Goal: Task Accomplishment & Management: Complete application form

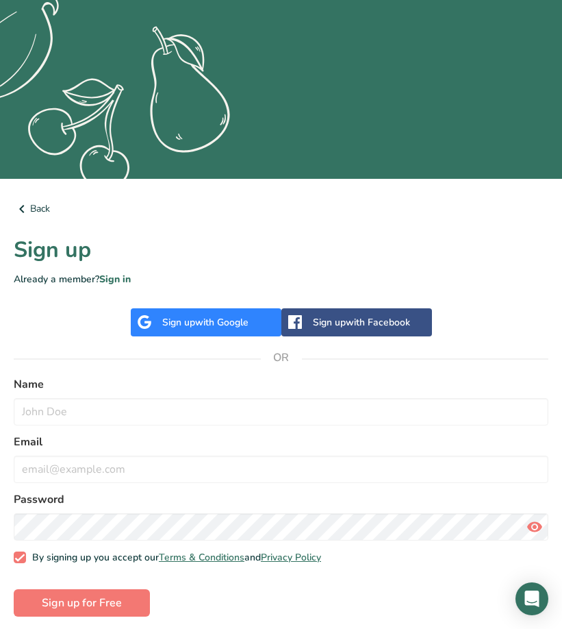
scroll to position [218, 0]
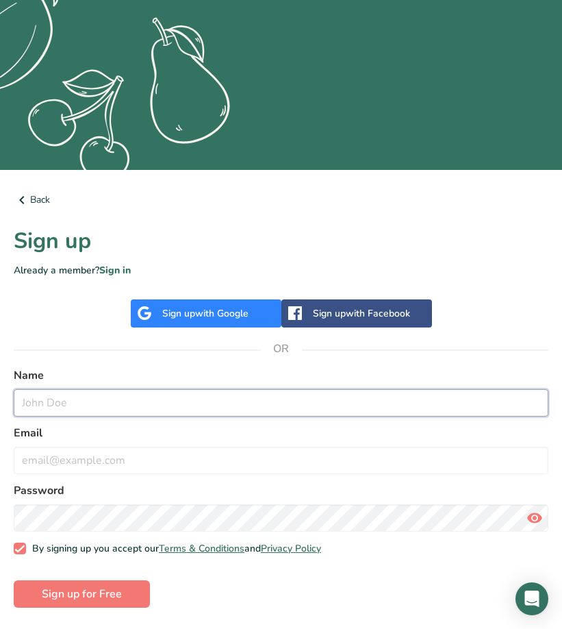
click at [59, 405] on input "text" at bounding box center [281, 402] width 535 height 27
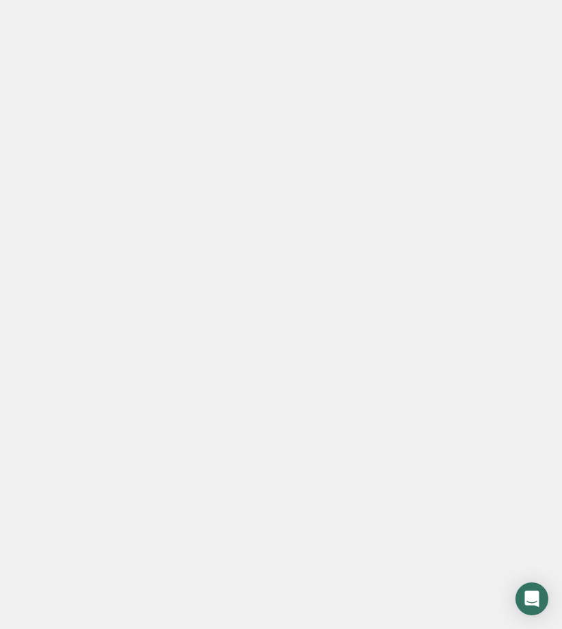
scroll to position [279, 0]
